Goal: Information Seeking & Learning: Learn about a topic

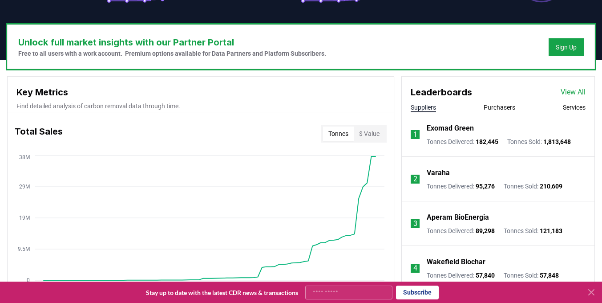
scroll to position [251, 0]
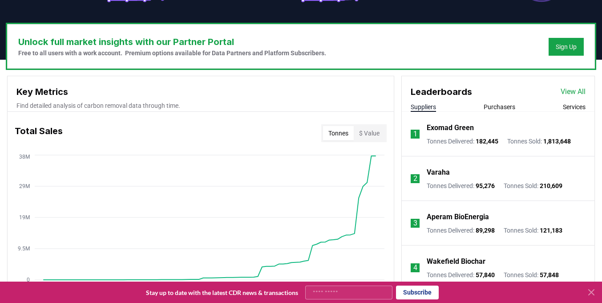
click at [324, 293] on input "Your email" at bounding box center [348, 292] width 87 height 14
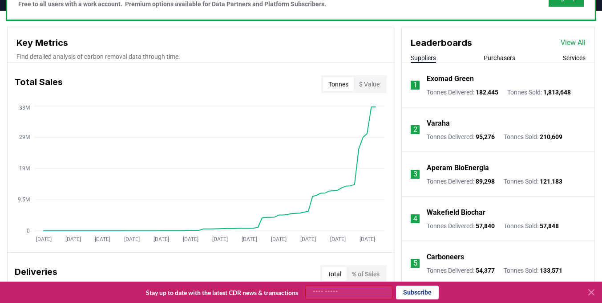
scroll to position [289, 0]
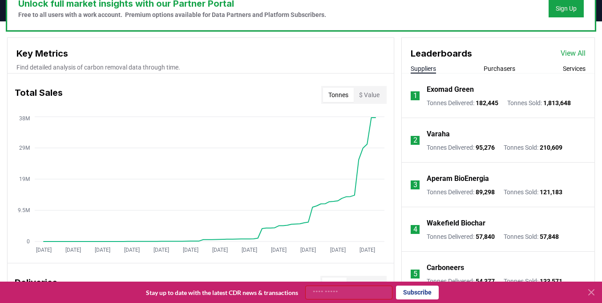
click at [431, 89] on p "Exomad Green" at bounding box center [450, 89] width 47 height 11
